Goal: Check status: Check status

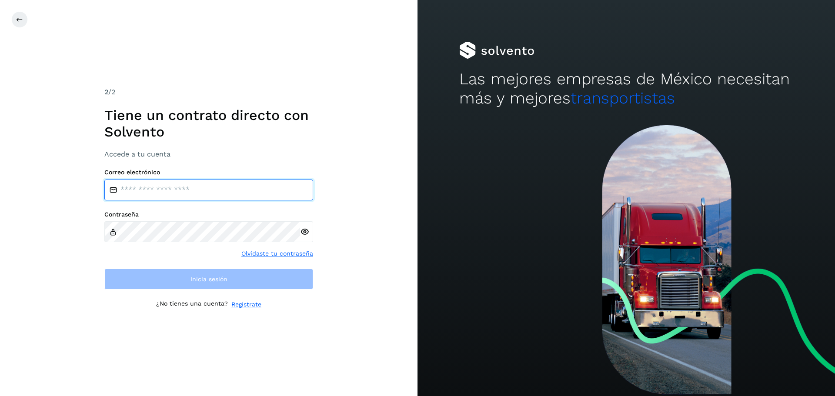
click at [157, 194] on input "email" at bounding box center [208, 190] width 209 height 21
type input "**********"
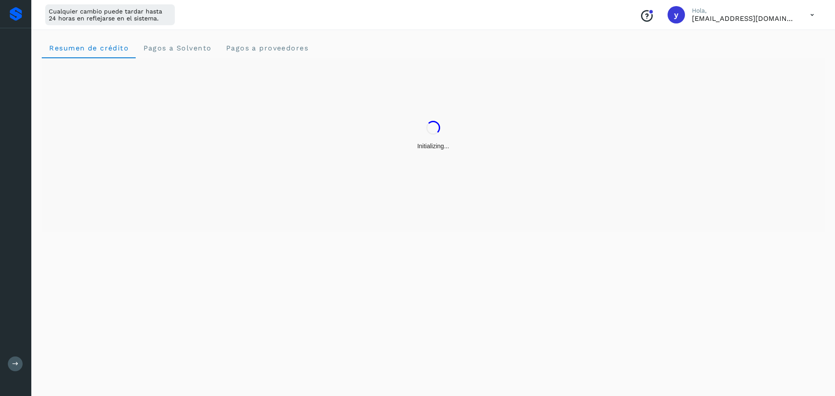
drag, startPoint x: 145, startPoint y: 270, endPoint x: 149, endPoint y: 282, distance: 12.7
click at [149, 282] on div "Resumen de crédito Pagos a Solvento Pagos a proveedores" at bounding box center [433, 211] width 804 height 369
click at [12, 366] on icon at bounding box center [15, 364] width 7 height 7
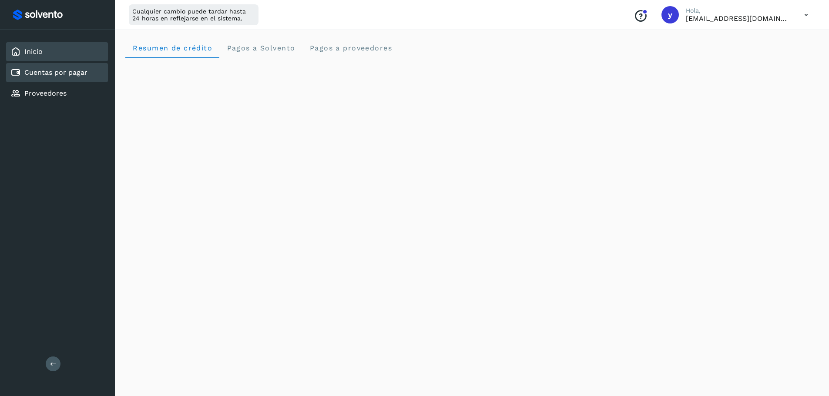
click at [64, 79] on div "Cuentas por pagar" at bounding box center [57, 72] width 102 height 19
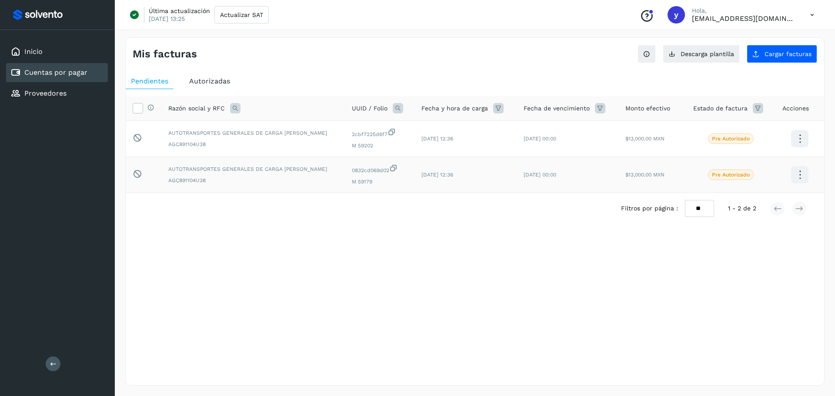
click at [483, 168] on td "[DATE] 12:36" at bounding box center [466, 175] width 102 height 36
drag, startPoint x: 617, startPoint y: 159, endPoint x: 742, endPoint y: 172, distance: 125.9
click at [636, 157] on td "$13,000.00 MXN" at bounding box center [653, 175] width 68 height 36
drag, startPoint x: 749, startPoint y: 176, endPoint x: 743, endPoint y: 180, distance: 7.0
click at [743, 180] on span "Pre Autorizado" at bounding box center [731, 175] width 46 height 10
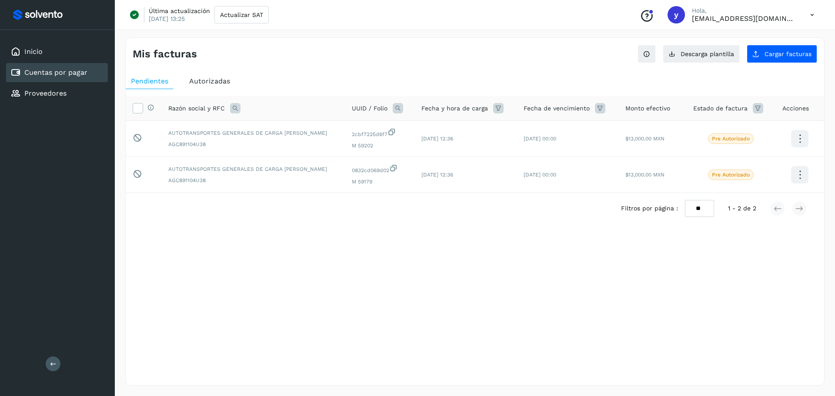
click at [818, 11] on icon at bounding box center [812, 15] width 18 height 18
click at [487, 231] on div at bounding box center [417, 198] width 835 height 396
click at [808, 14] on icon at bounding box center [812, 15] width 18 height 18
click at [760, 63] on div "Cerrar sesión" at bounding box center [769, 56] width 104 height 17
